Goal: Task Accomplishment & Management: Manage account settings

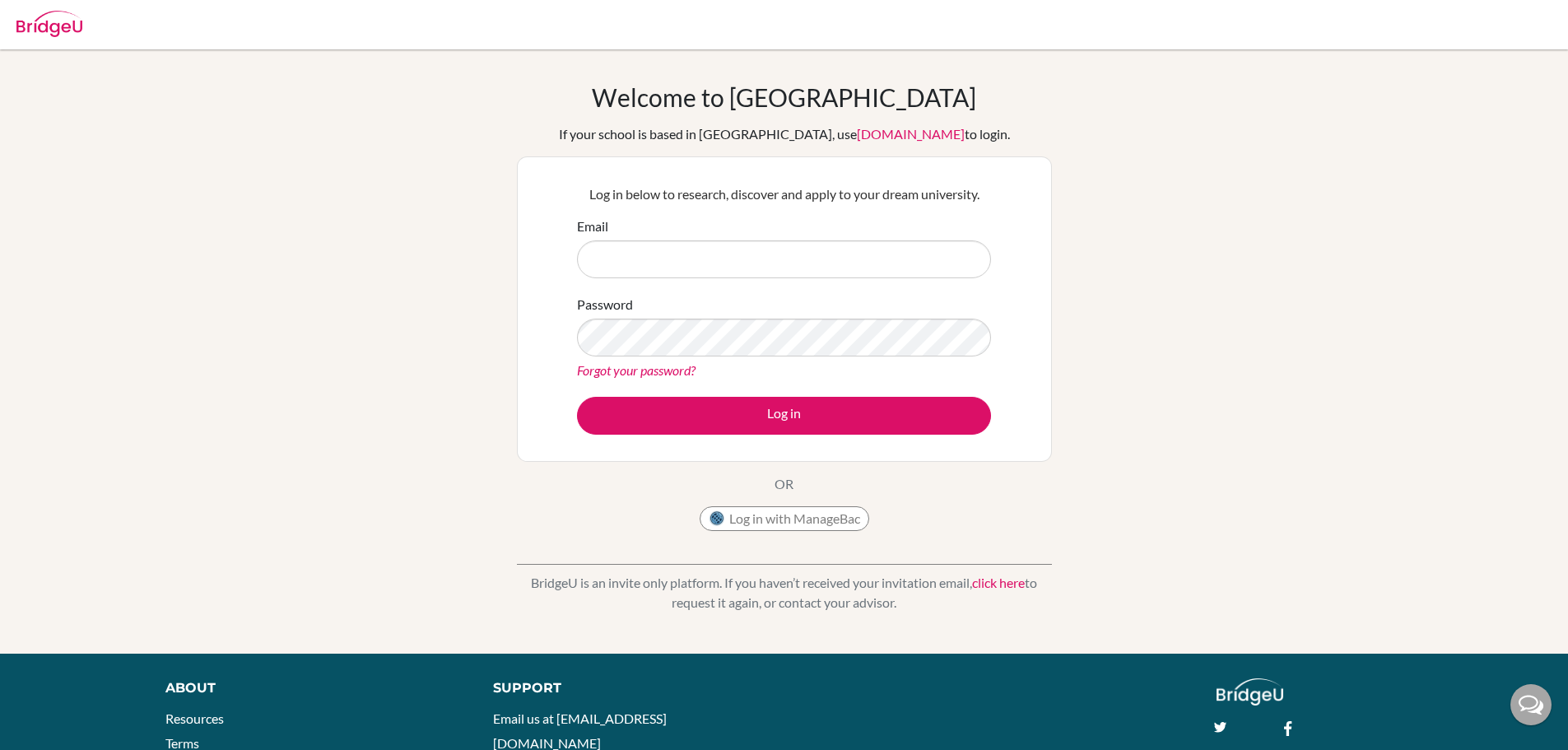
type input "lghimire@sxc.edu.np"
click at [648, 369] on link "Forgot your password?" at bounding box center [636, 370] width 118 height 15
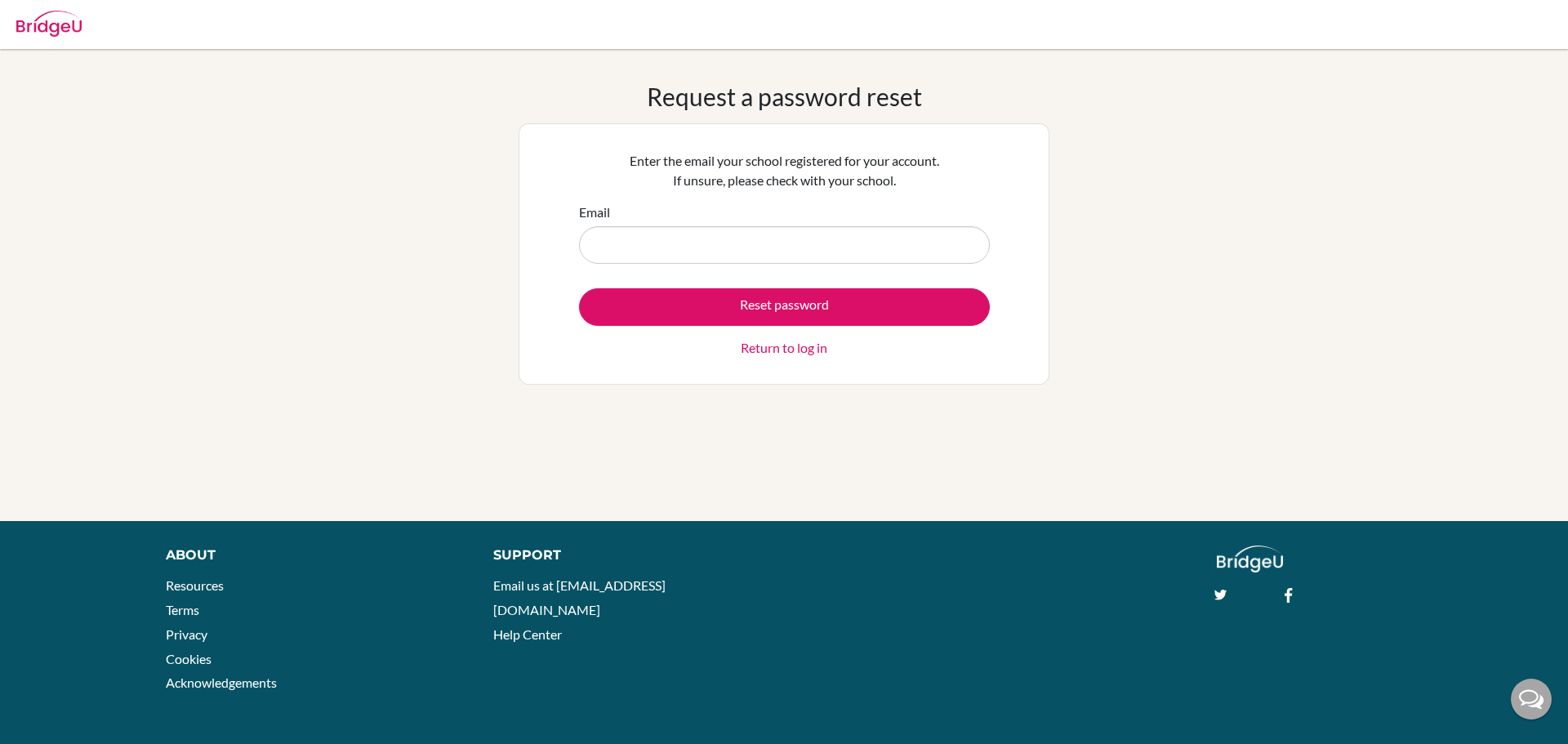
click at [683, 241] on input "Email" at bounding box center [784, 245] width 411 height 38
type input "[EMAIL_ADDRESS][DOMAIN_NAME]"
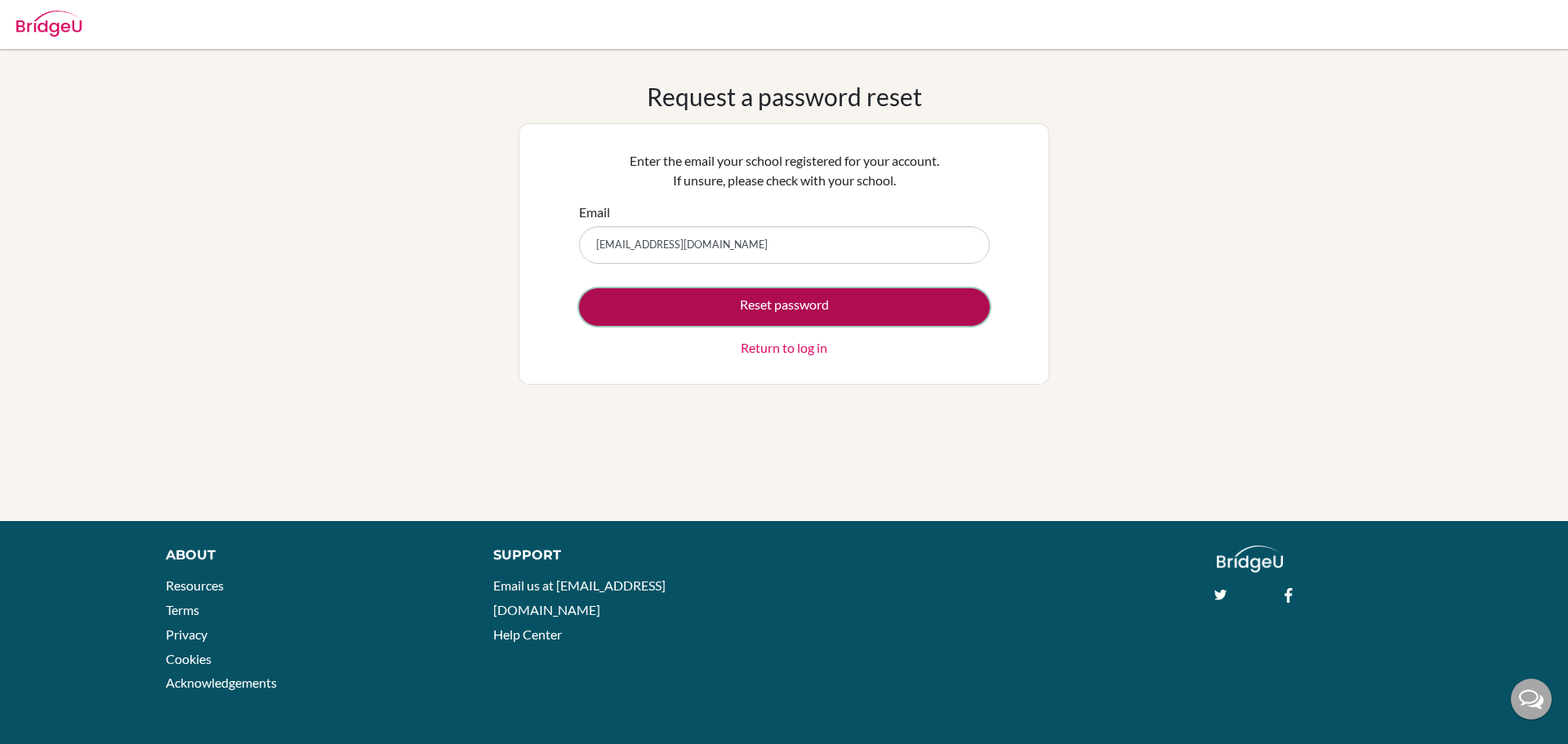
click at [690, 299] on button "Reset password" at bounding box center [784, 307] width 411 height 38
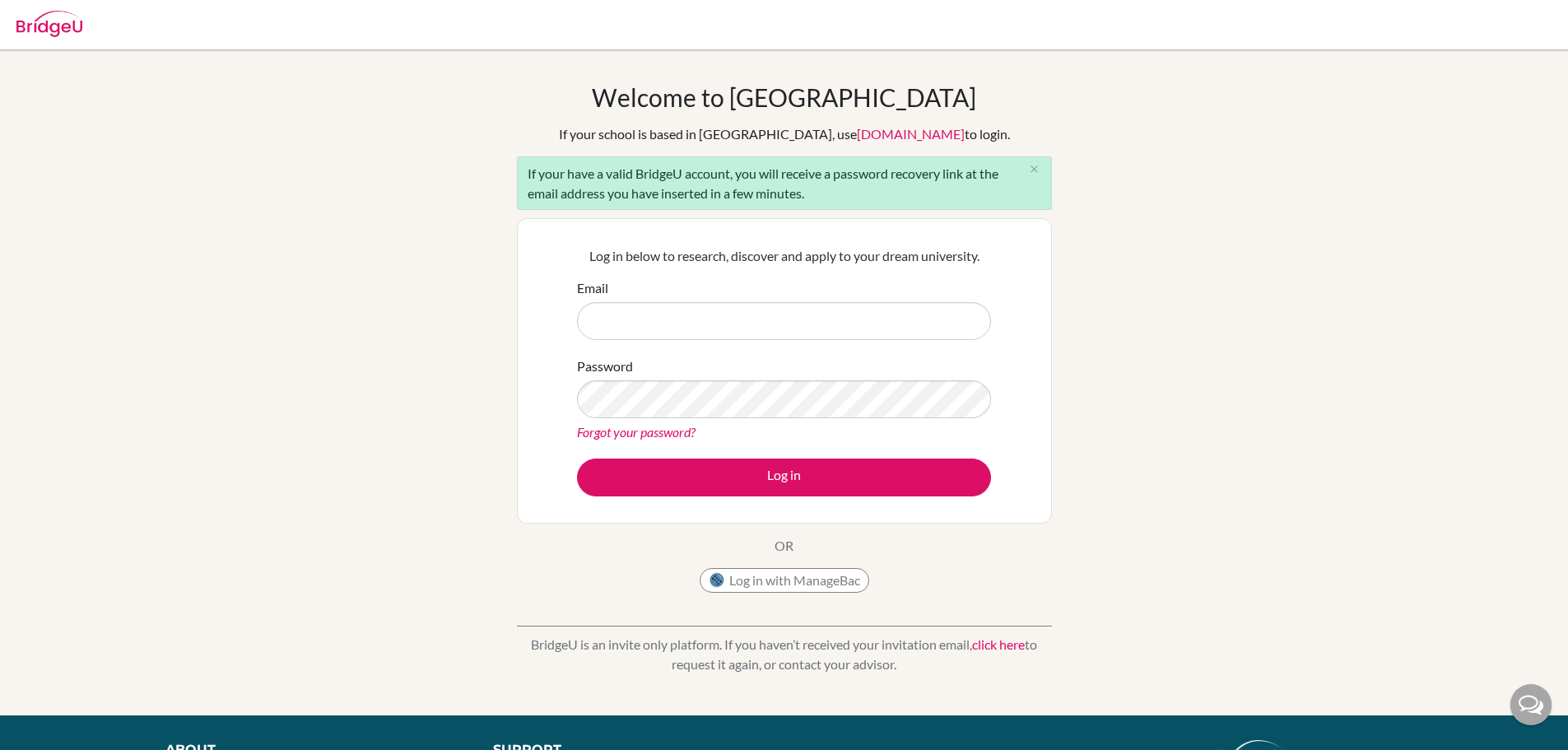
click at [635, 318] on input "Email" at bounding box center [784, 321] width 414 height 38
type input "[EMAIL_ADDRESS][DOMAIN_NAME]"
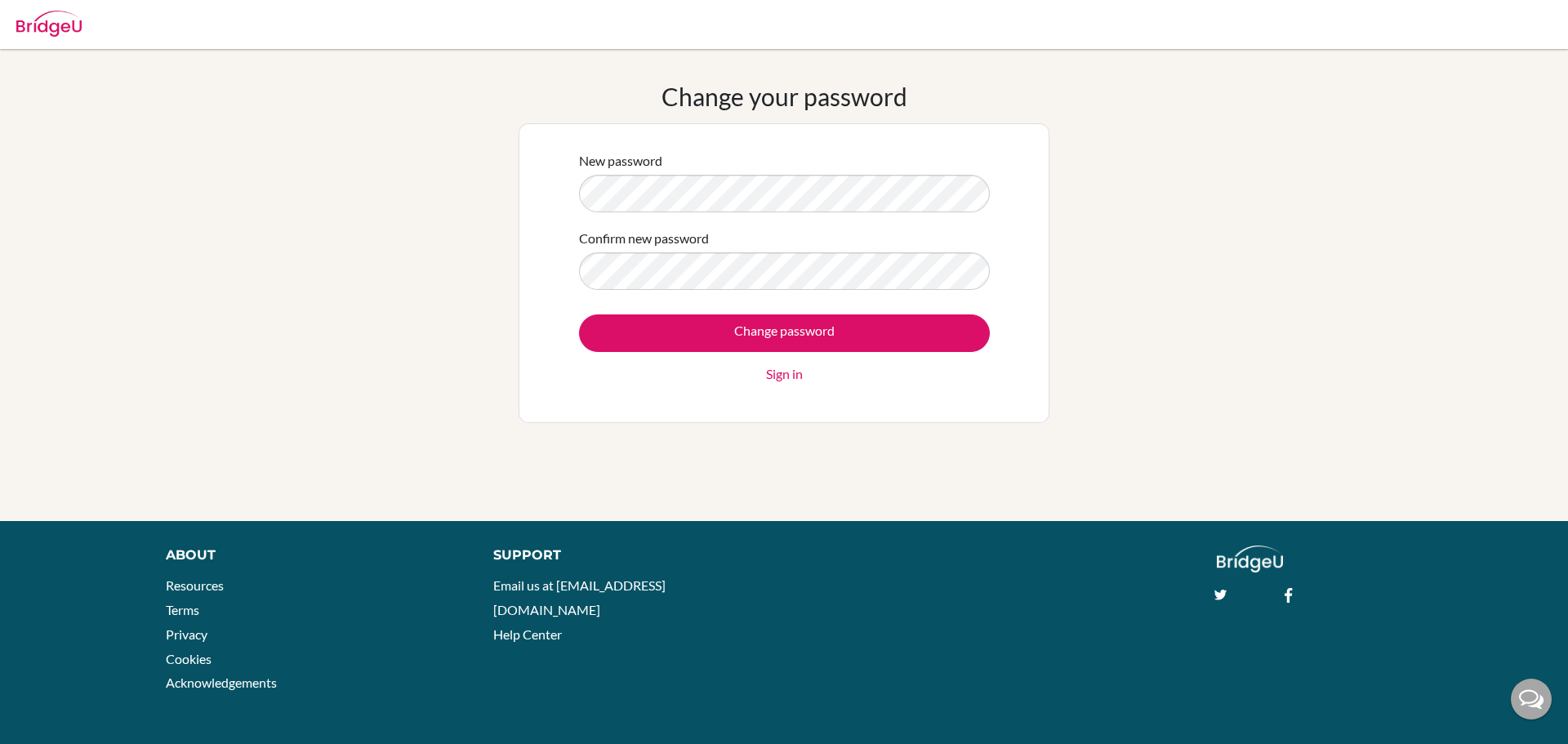
click at [551, 196] on div "New password Confirm new password Change password Sign in" at bounding box center [784, 273] width 531 height 299
click at [521, 205] on div "New password Confirm new password Change password Sign in" at bounding box center [784, 273] width 531 height 299
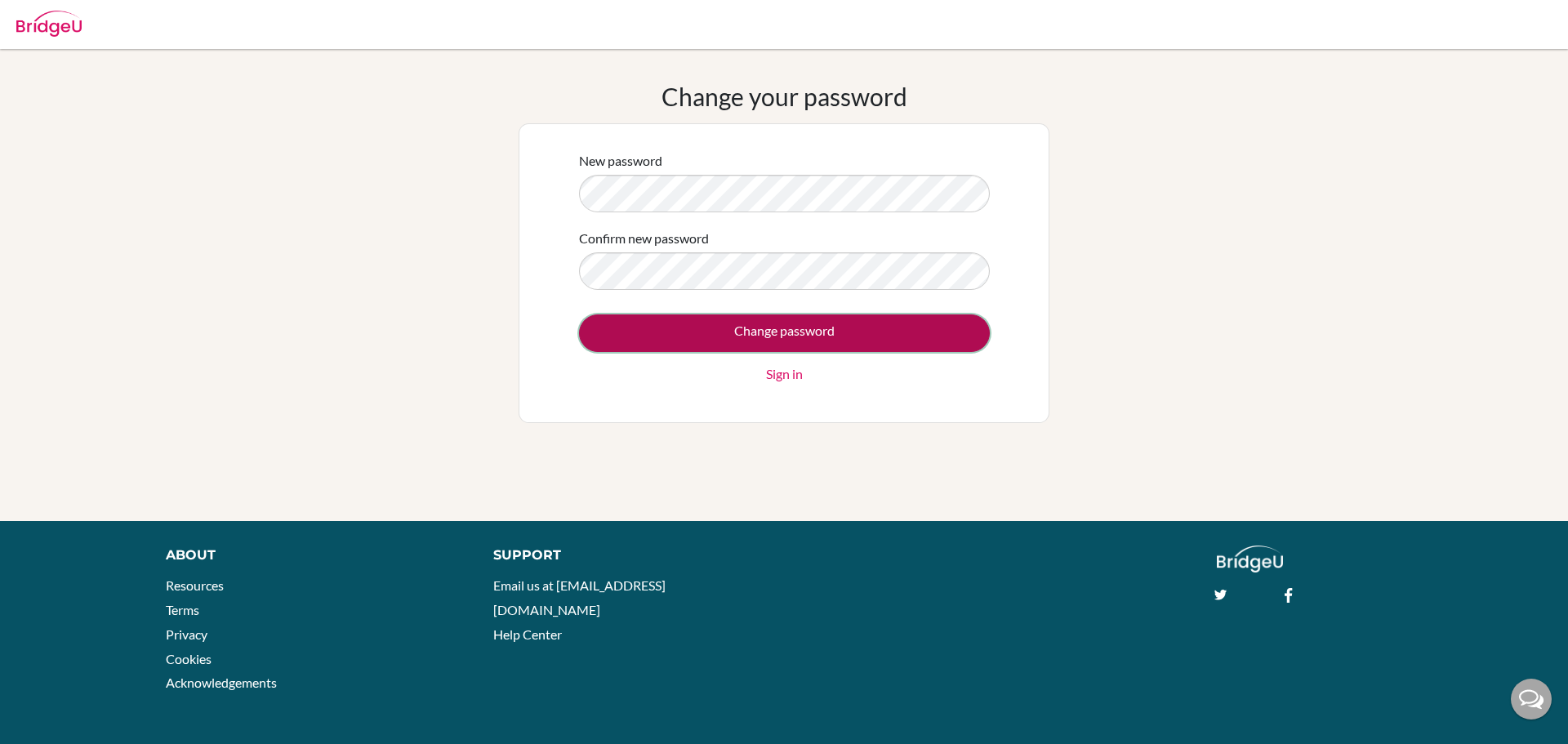
click at [759, 332] on input "Change password" at bounding box center [784, 334] width 411 height 38
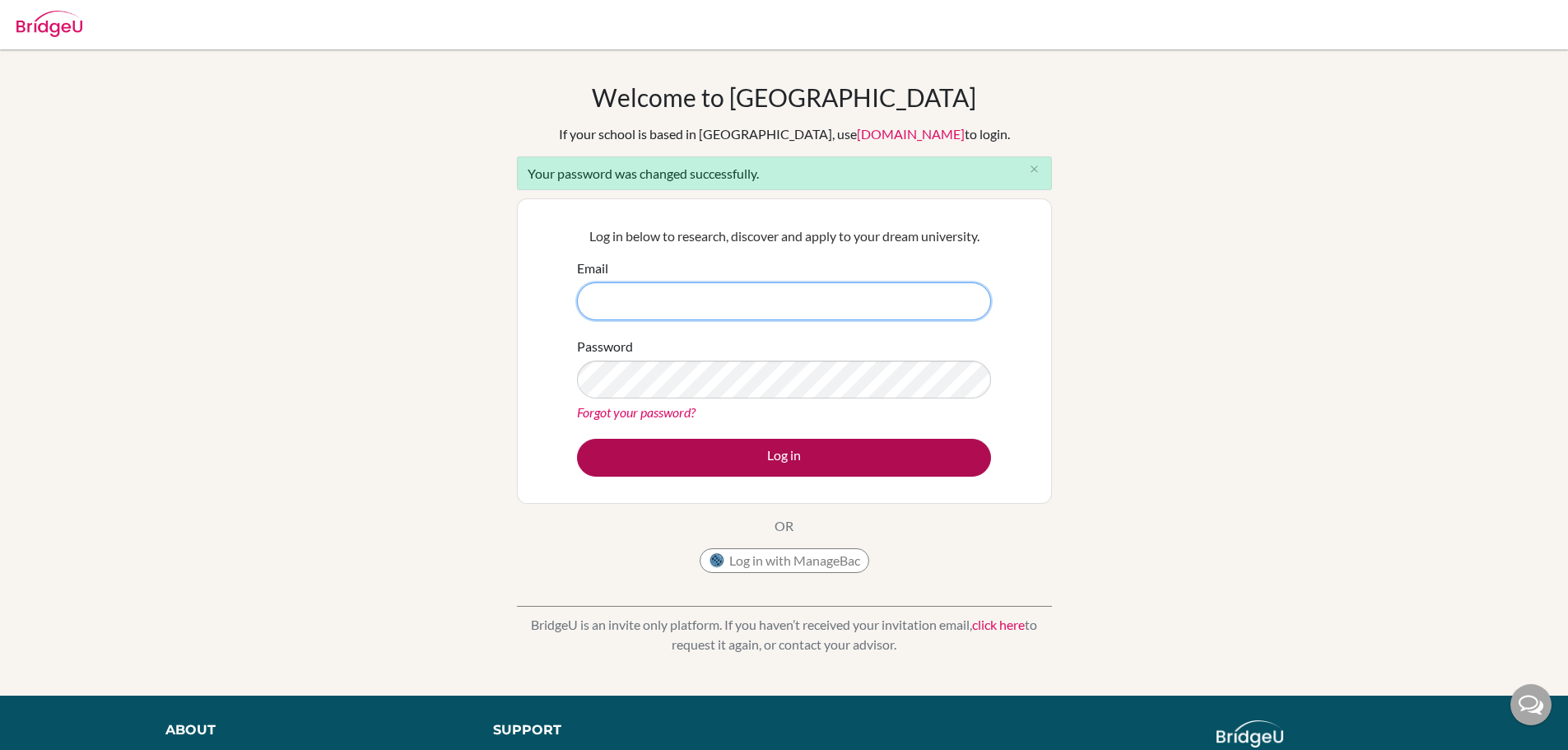
type input "[EMAIL_ADDRESS][DOMAIN_NAME]"
click at [776, 451] on button "Log in" at bounding box center [784, 459] width 414 height 38
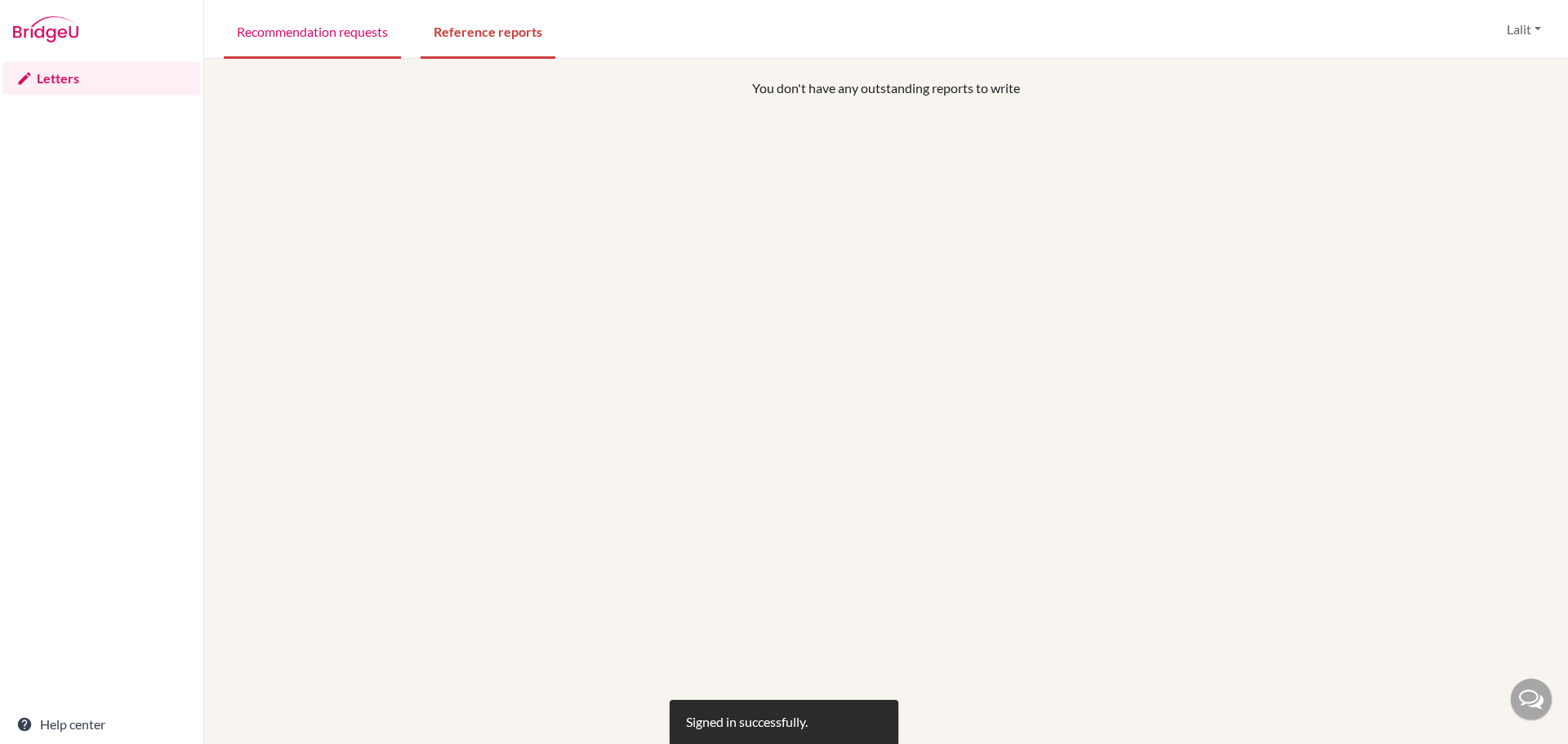
click at [277, 32] on link "Recommendation requests" at bounding box center [312, 30] width 177 height 56
